Goal: Find specific page/section: Find specific page/section

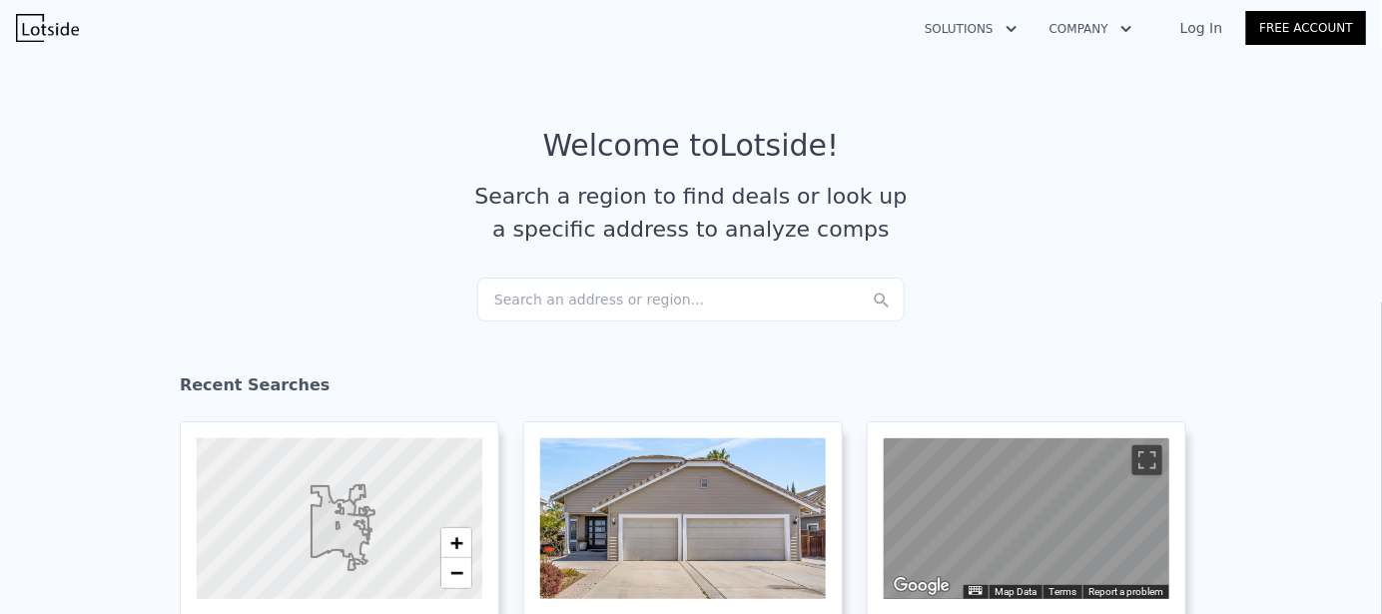
click at [1198, 35] on link "Log In" at bounding box center [1202, 28] width 90 height 20
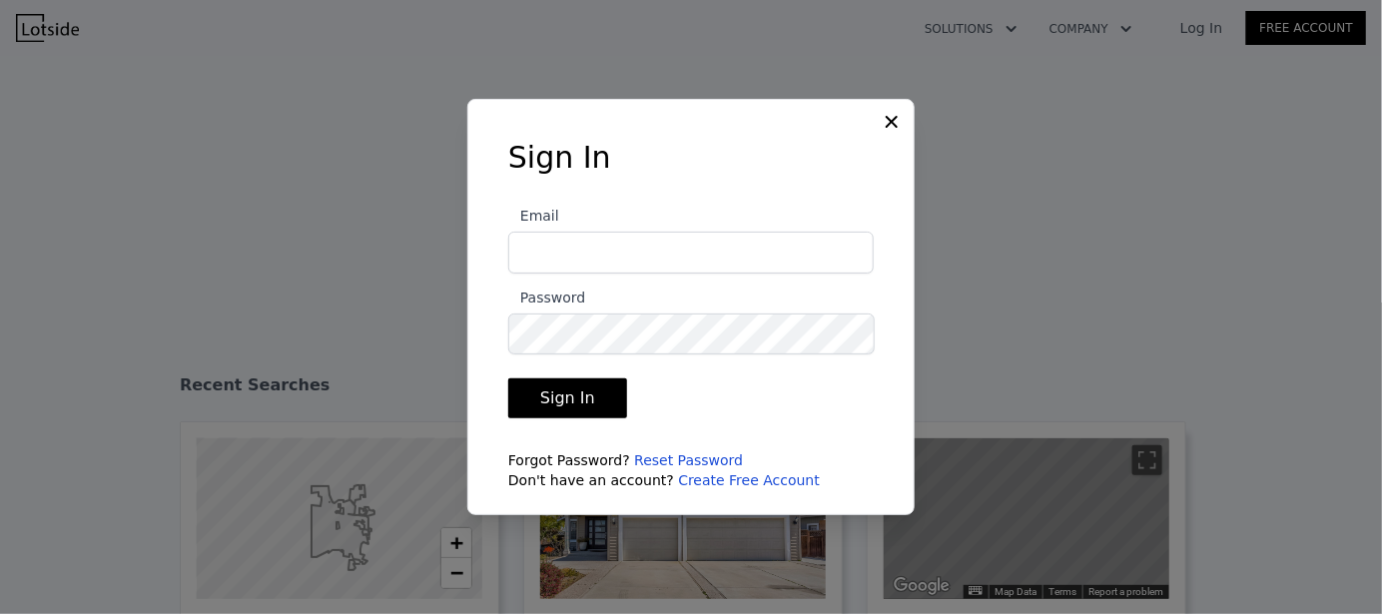
click at [688, 279] on form "Email Password Sign In Forgot Password? Reset Password Don't have an account? C…" at bounding box center [691, 341] width 366 height 299
click at [688, 259] on input "Email" at bounding box center [691, 253] width 366 height 42
click at [574, 257] on input "Email" at bounding box center [691, 253] width 366 height 42
type input "lauragomezc@comcast.net"
click at [598, 390] on button "Sign In" at bounding box center [567, 399] width 119 height 40
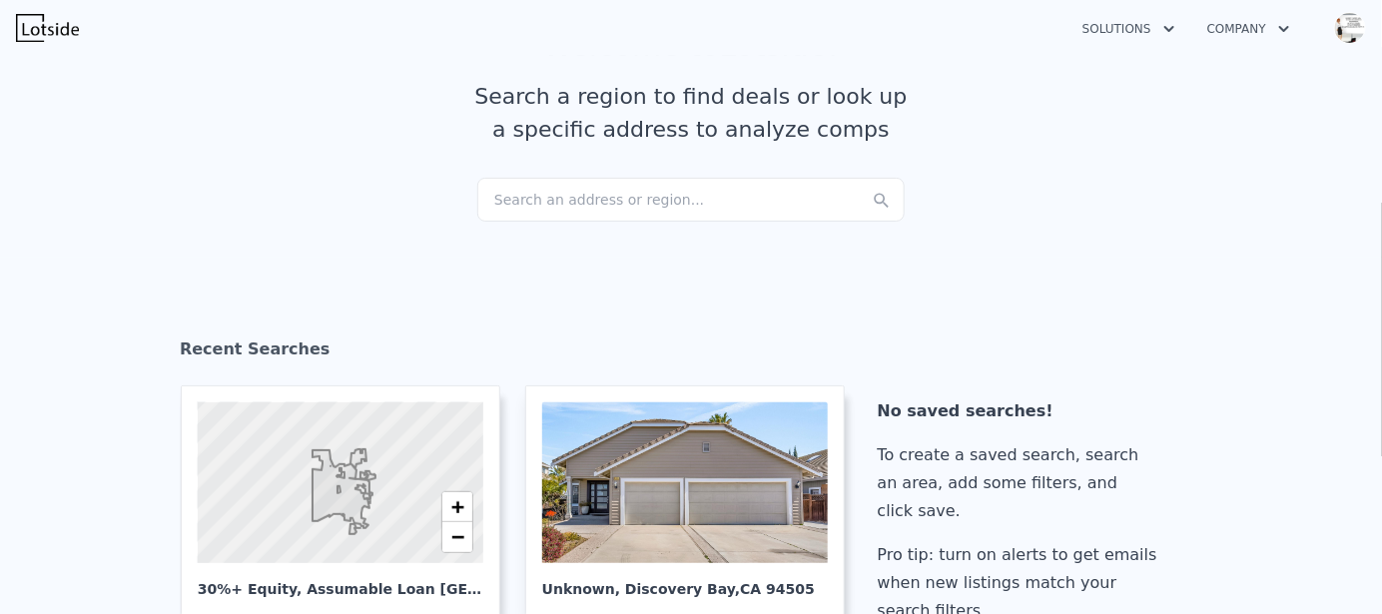
scroll to position [200, 0]
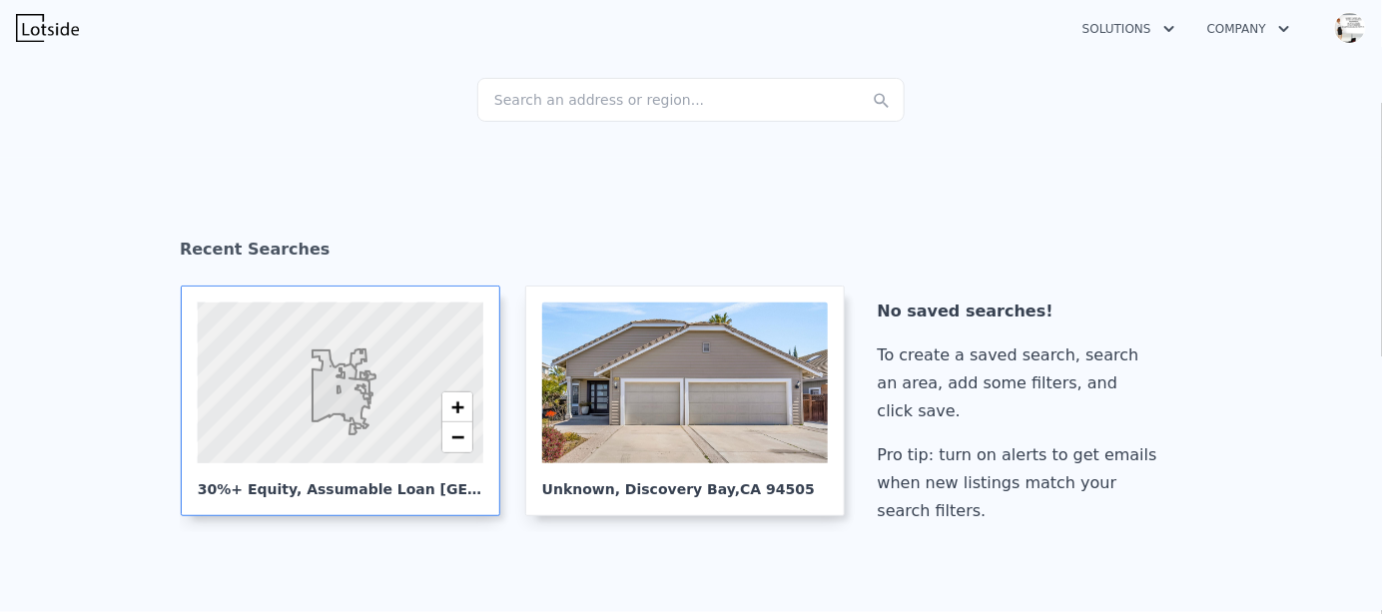
click at [287, 489] on div "30%+ Equity, Assumable Loan [GEOGRAPHIC_DATA]" at bounding box center [341, 481] width 286 height 36
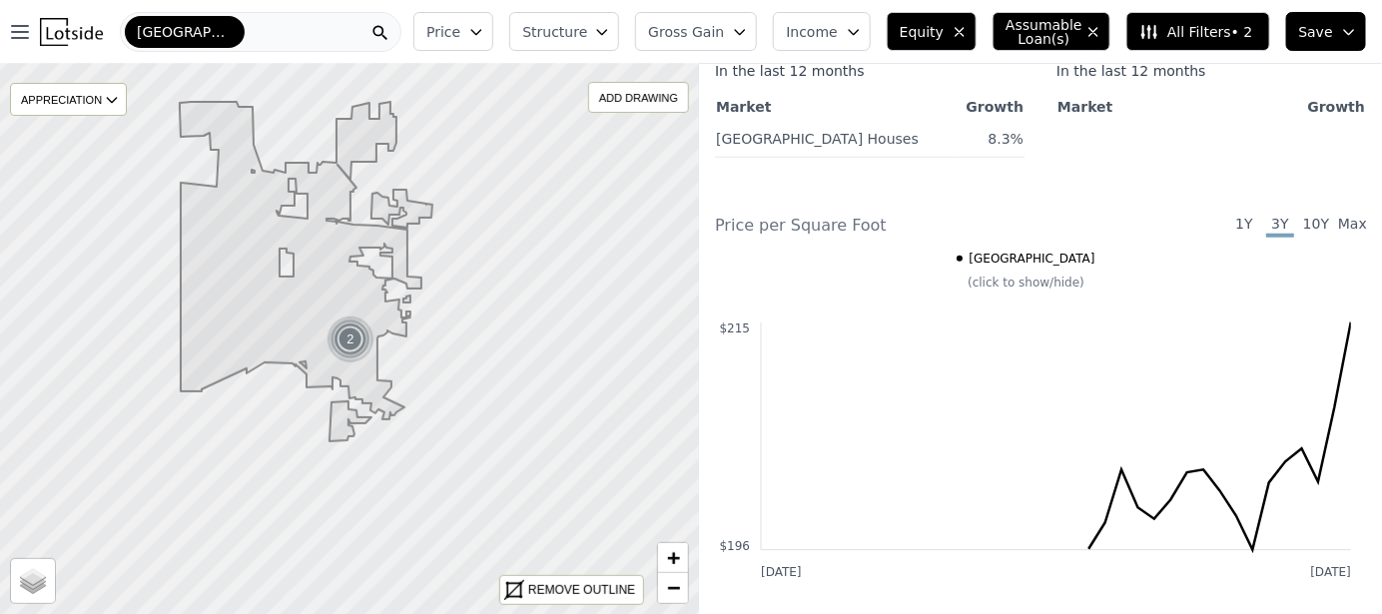
scroll to position [599, 0]
click at [270, 28] on div "[GEOGRAPHIC_DATA]" at bounding box center [261, 32] width 282 height 40
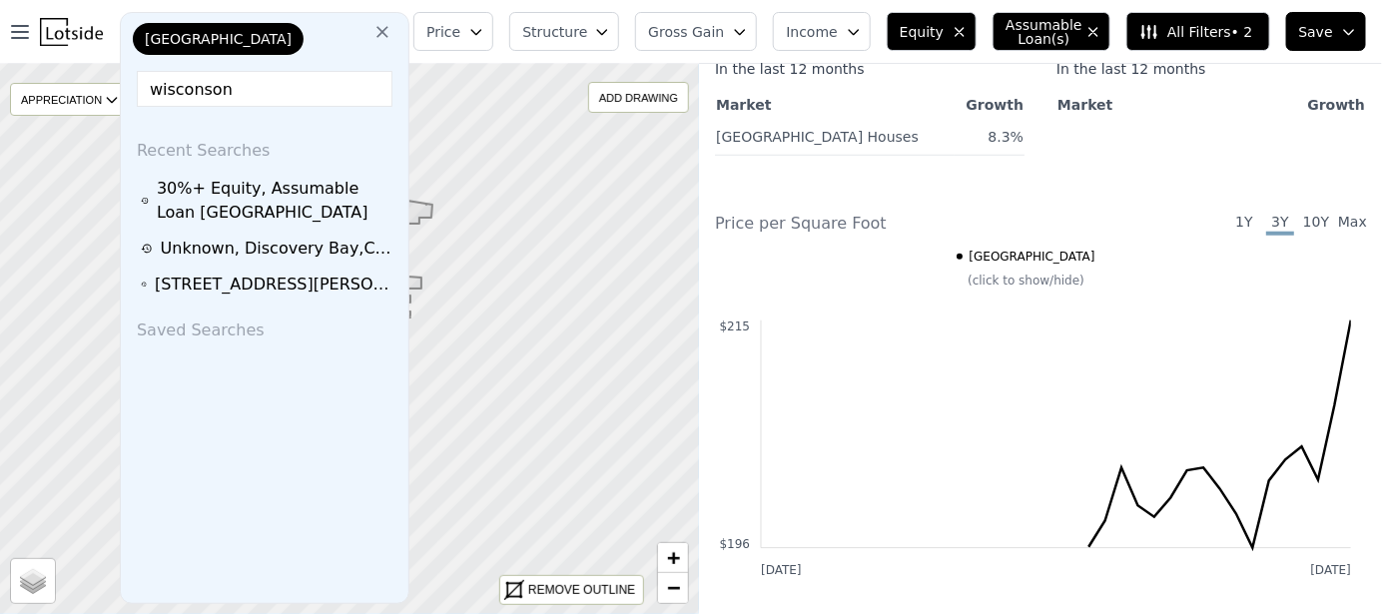
type input "wisconson"
click at [389, 31] on icon at bounding box center [383, 32] width 12 height 12
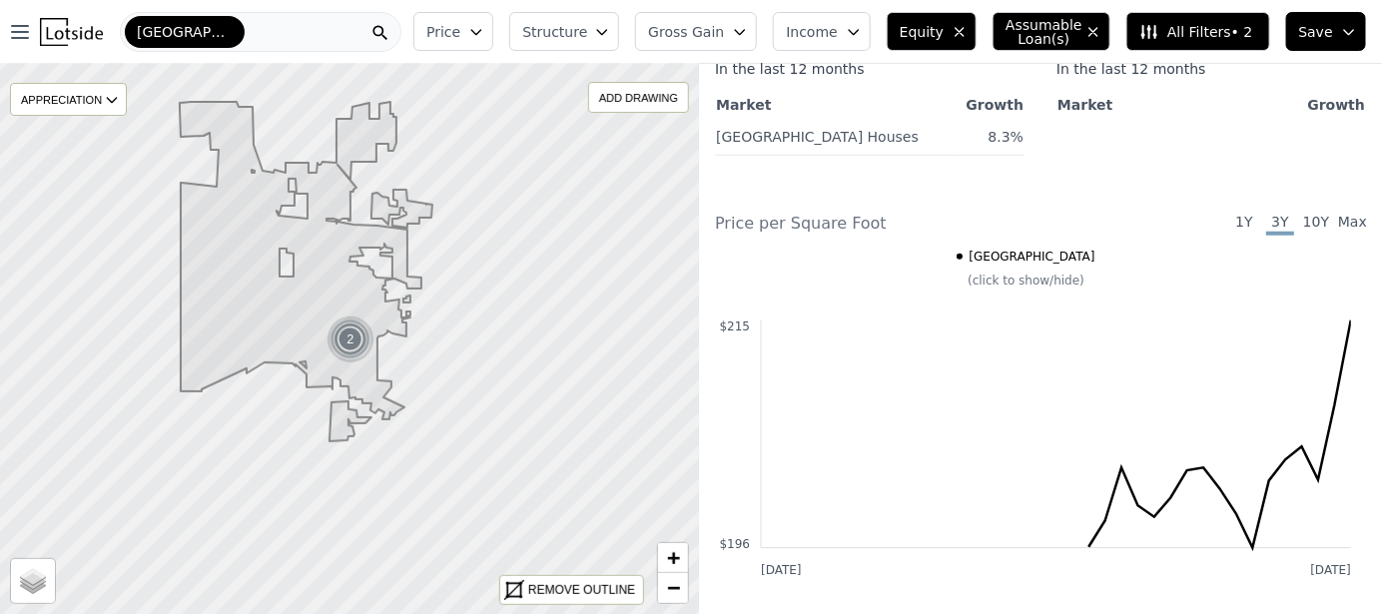
click at [247, 28] on div "[GEOGRAPHIC_DATA]" at bounding box center [261, 32] width 282 height 40
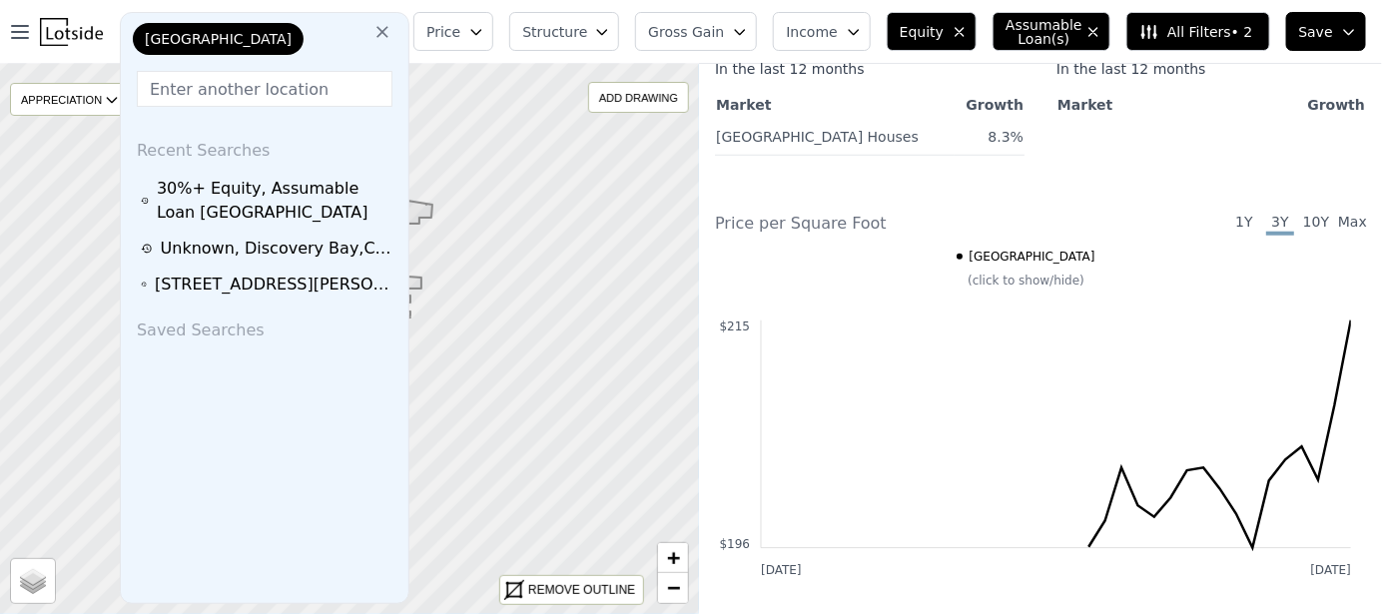
click at [392, 30] on icon at bounding box center [383, 32] width 20 height 20
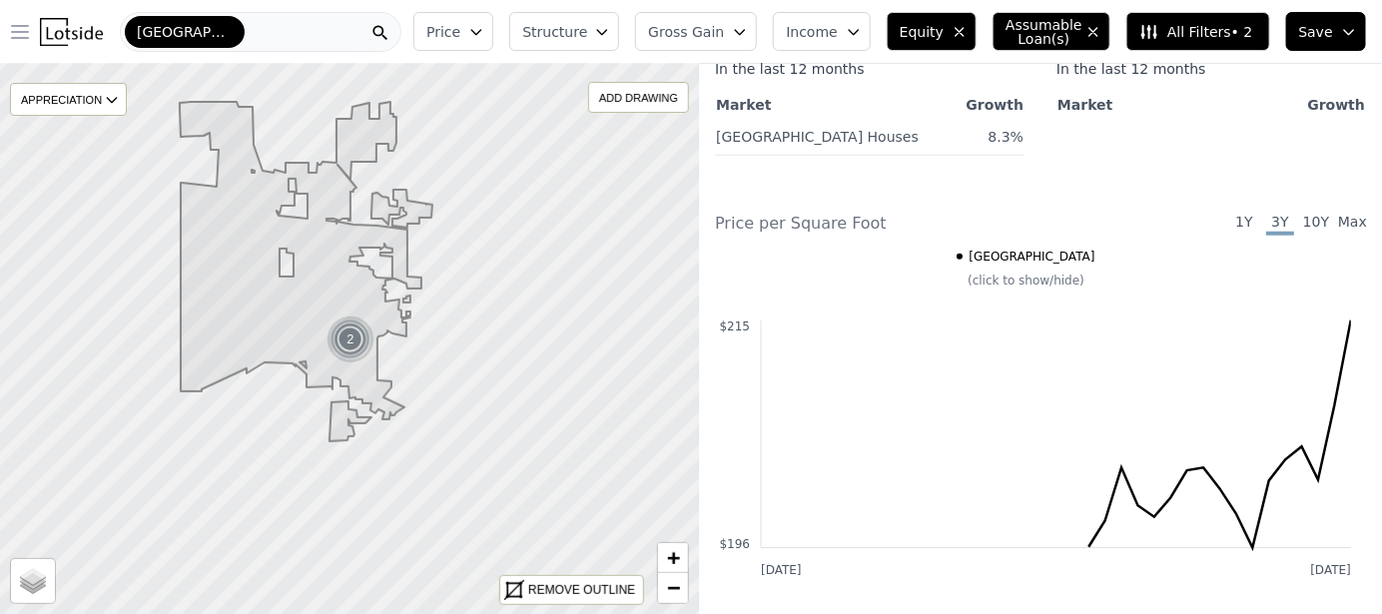
click at [29, 40] on icon "button" at bounding box center [20, 32] width 24 height 24
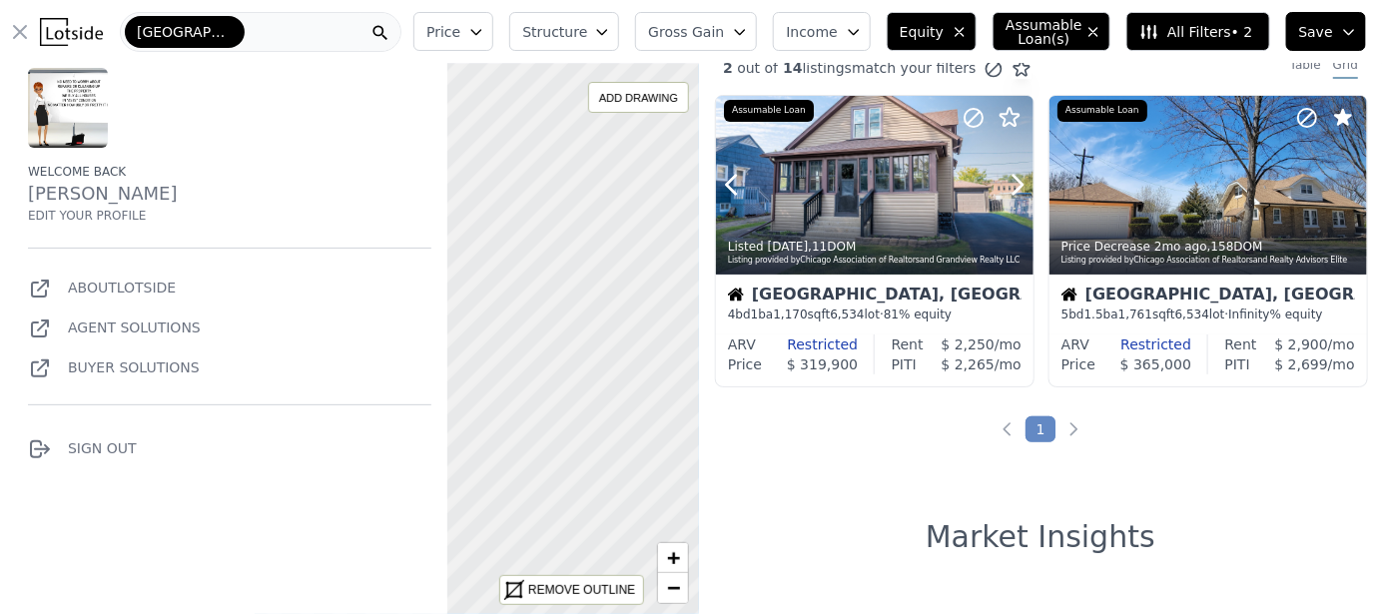
scroll to position [0, 0]
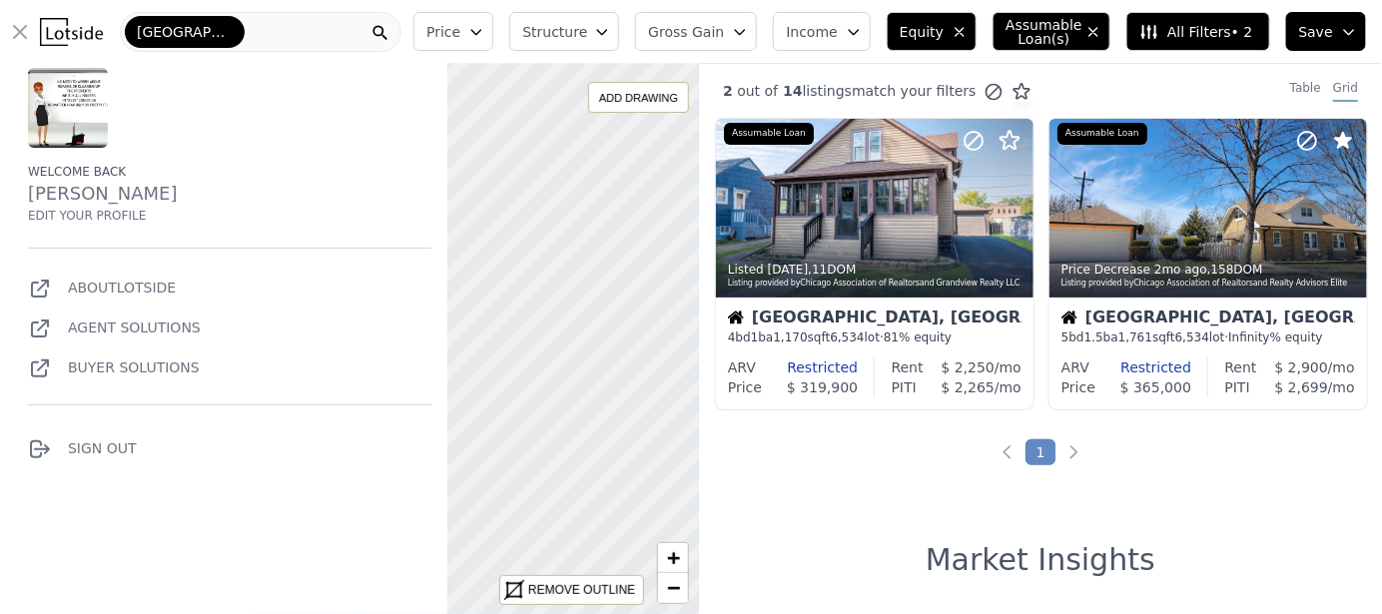
click at [1237, 31] on span "All Filters • 2" at bounding box center [1196, 32] width 113 height 20
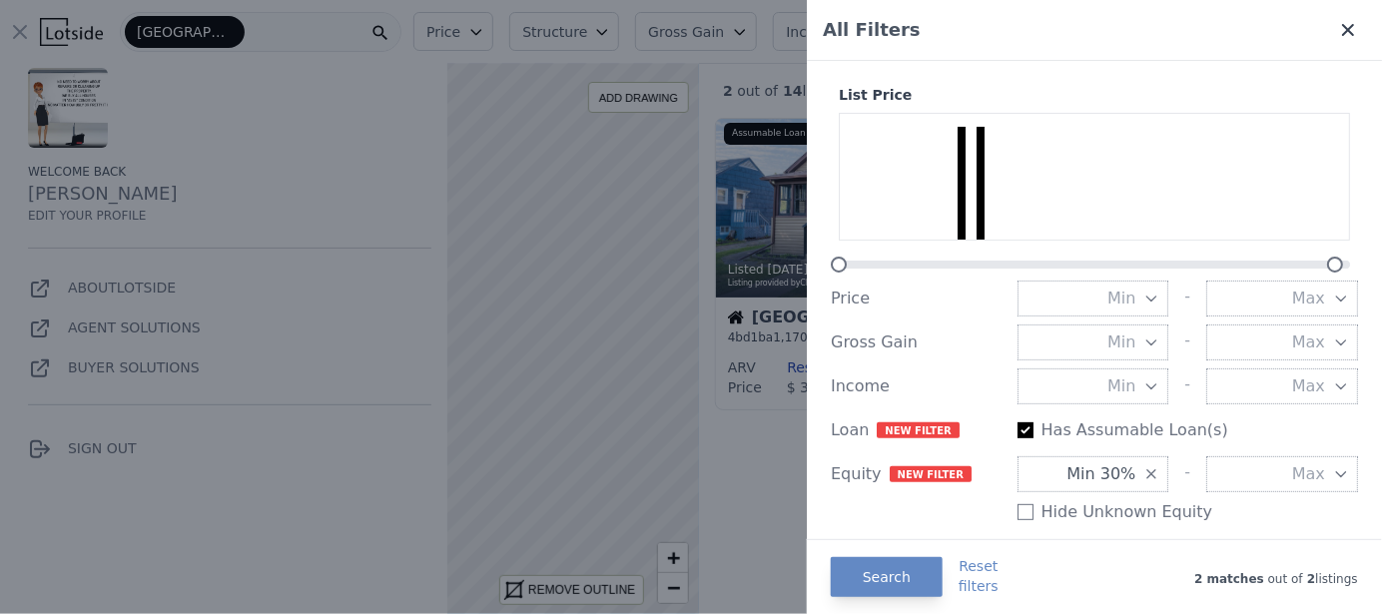
click at [1338, 28] on icon at bounding box center [1348, 30] width 20 height 20
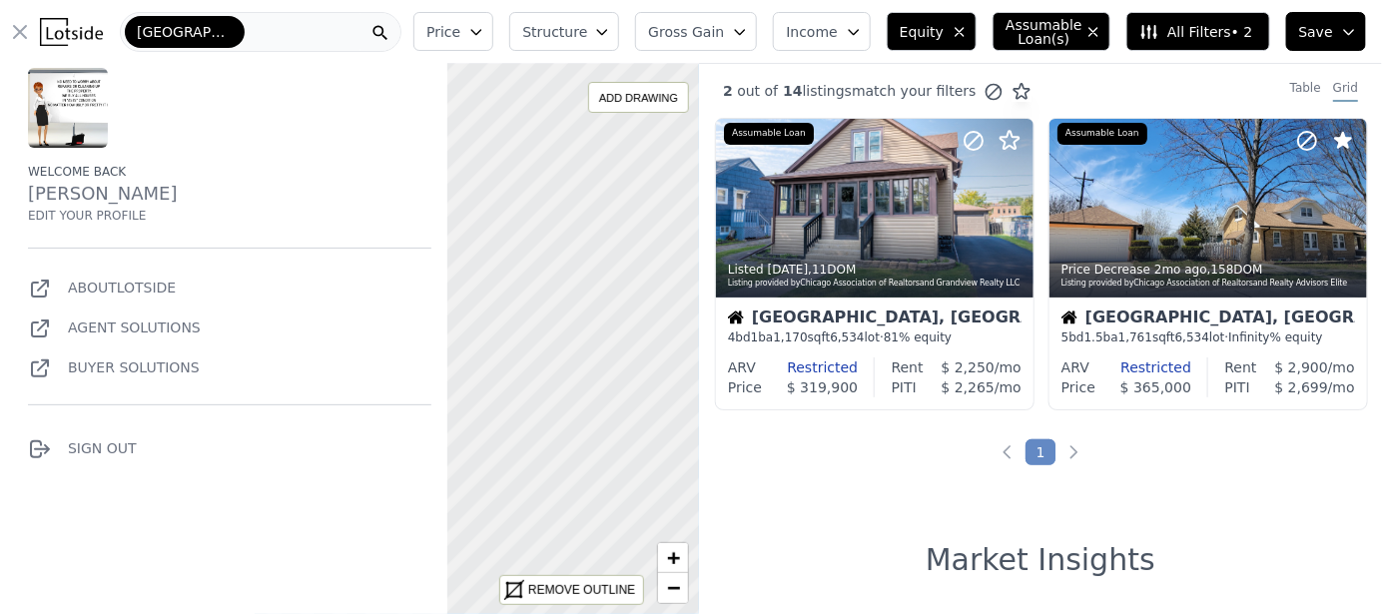
click at [245, 41] on div "[GEOGRAPHIC_DATA]" at bounding box center [261, 32] width 282 height 40
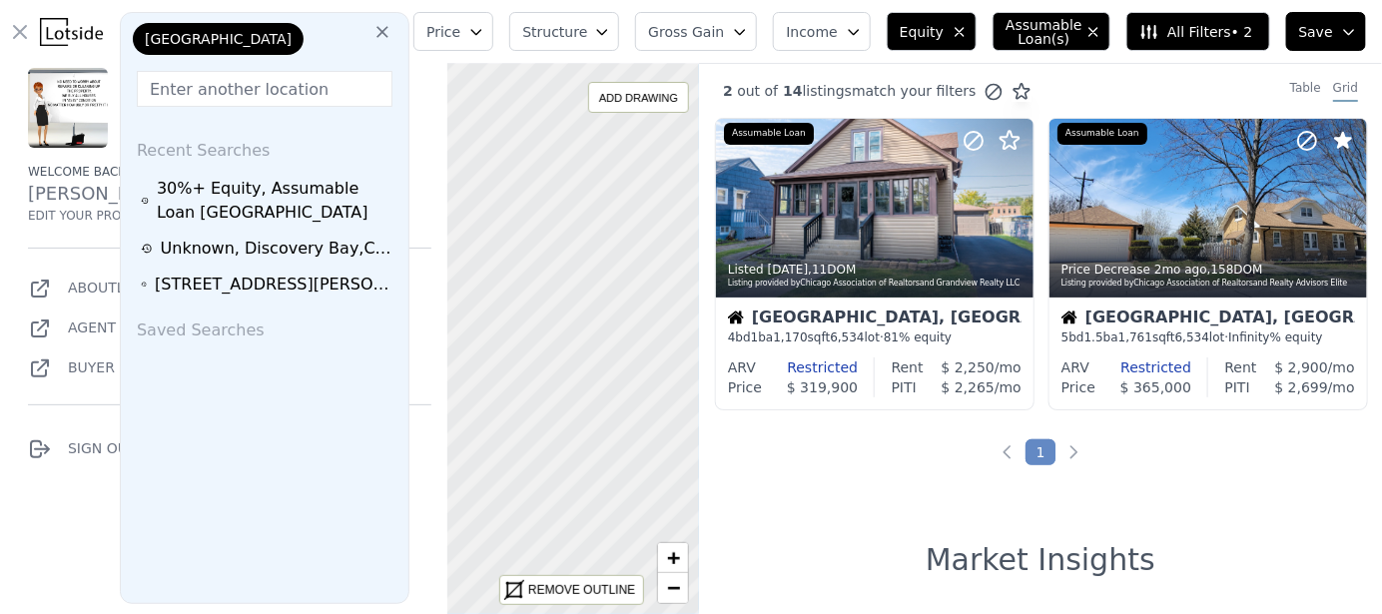
click at [389, 37] on icon at bounding box center [383, 32] width 12 height 12
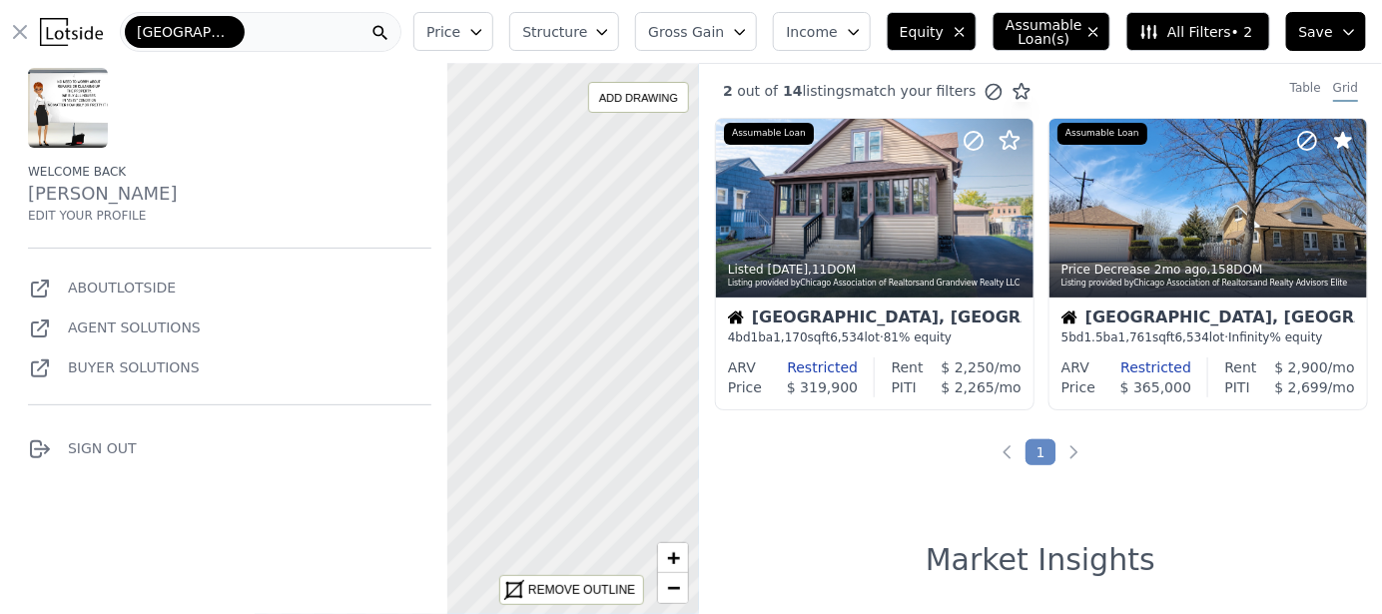
click at [391, 31] on icon at bounding box center [381, 33] width 20 height 20
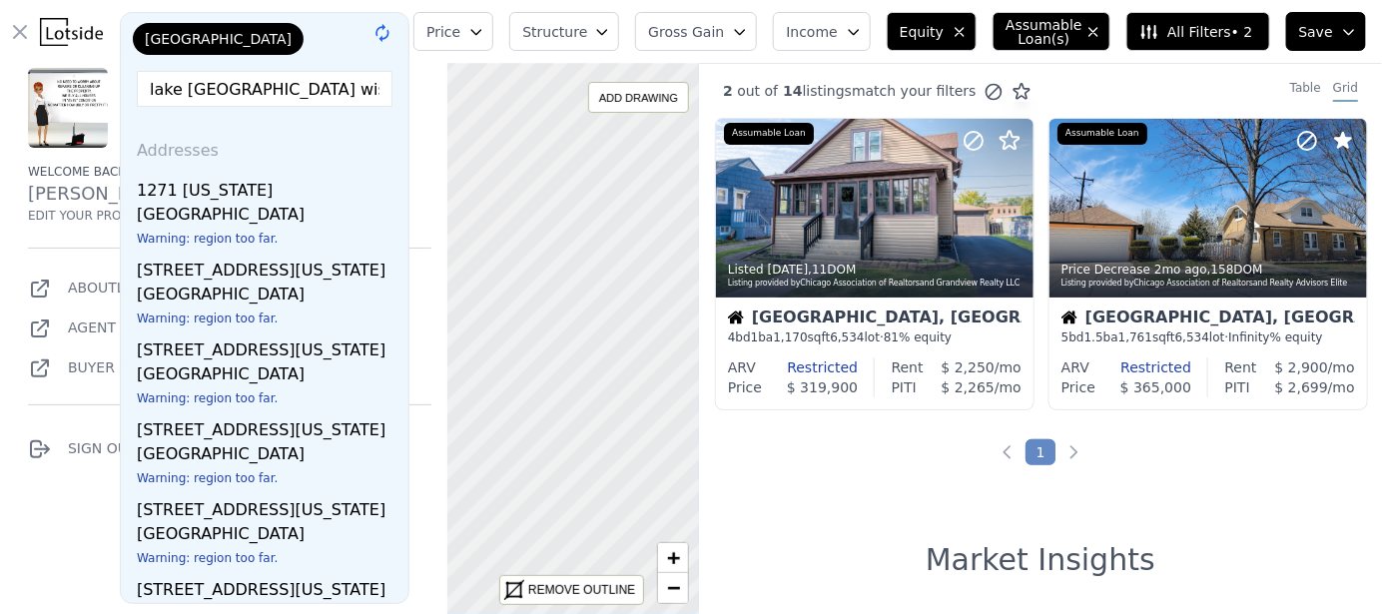
type input "lake [GEOGRAPHIC_DATA] [US_STATE]"
